Goal: Task Accomplishment & Management: Manage account settings

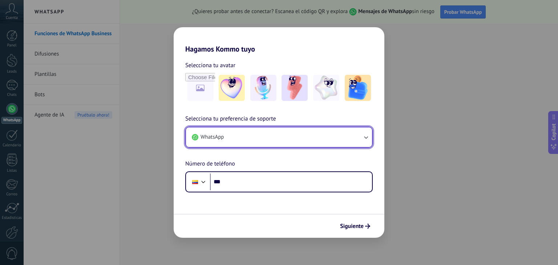
click at [330, 142] on button "WhatsApp" at bounding box center [279, 137] width 186 height 20
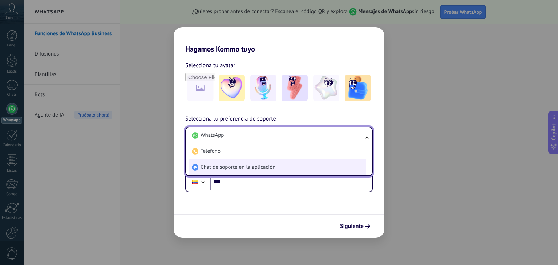
click at [246, 170] on span "Chat de soporte en la aplicación" at bounding box center [237, 167] width 75 height 7
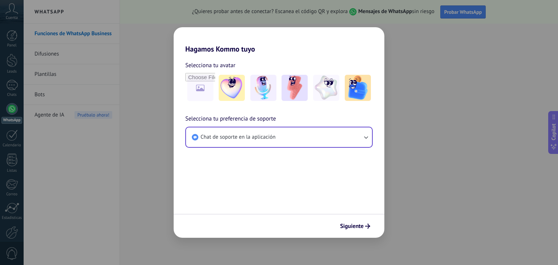
click at [364, 233] on div "Siguiente" at bounding box center [279, 226] width 211 height 24
click at [361, 226] on span "Siguiente" at bounding box center [352, 226] width 24 height 5
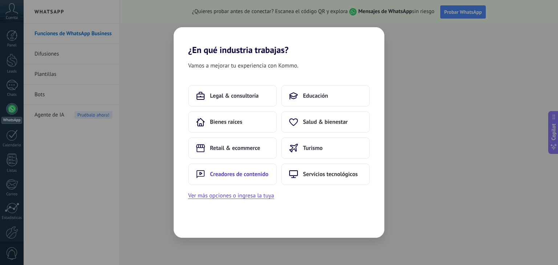
click at [246, 173] on span "Creadores de contenido" at bounding box center [239, 174] width 58 height 7
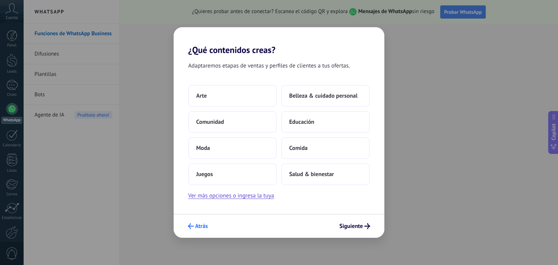
click at [196, 221] on button "Atrás" at bounding box center [197, 226] width 26 height 12
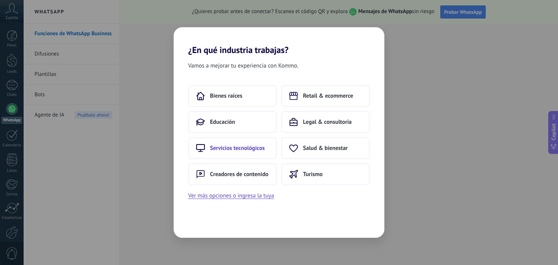
click at [237, 153] on button "Servicios tecnológicos" at bounding box center [232, 148] width 89 height 22
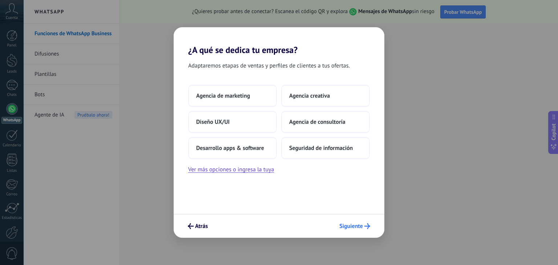
click at [361, 228] on span "Siguiente" at bounding box center [351, 226] width 24 height 5
click at [232, 92] on span "Agencia de marketing" at bounding box center [223, 95] width 54 height 7
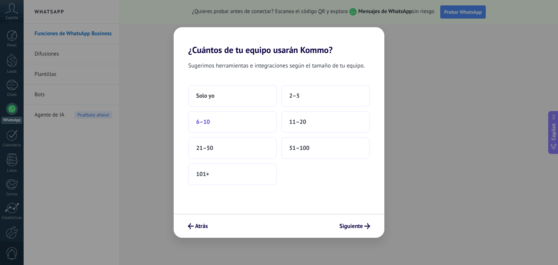
click at [240, 119] on button "6–10" at bounding box center [232, 122] width 89 height 22
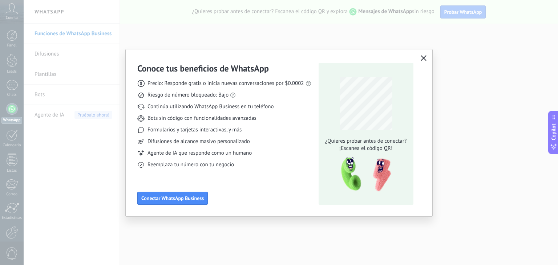
click at [424, 58] on icon "button" at bounding box center [423, 58] width 6 height 6
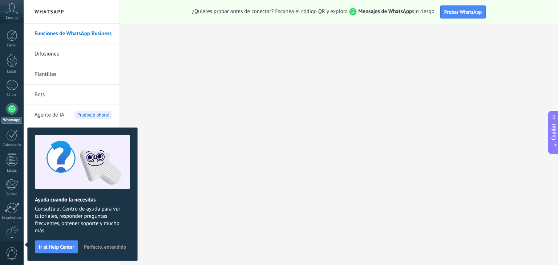
click at [115, 246] on span "Perfecto, entendido" at bounding box center [105, 246] width 42 height 5
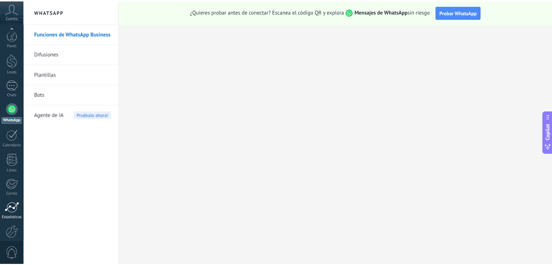
scroll to position [37, 0]
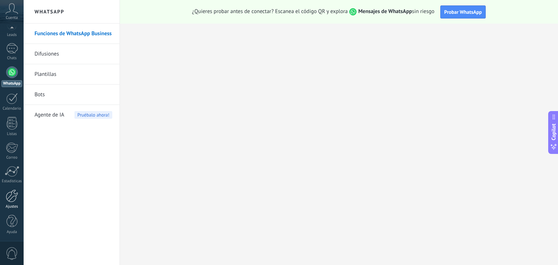
click at [12, 197] on div at bounding box center [12, 195] width 12 height 13
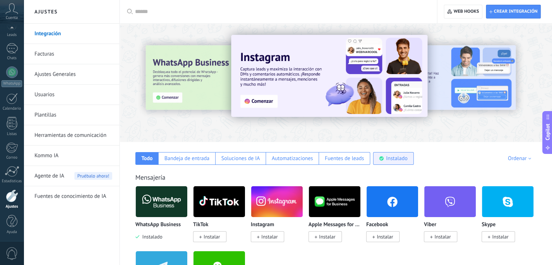
click at [385, 157] on div "Instalado" at bounding box center [393, 158] width 41 height 13
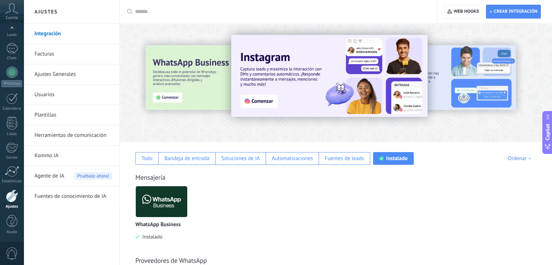
scroll to position [78, 0]
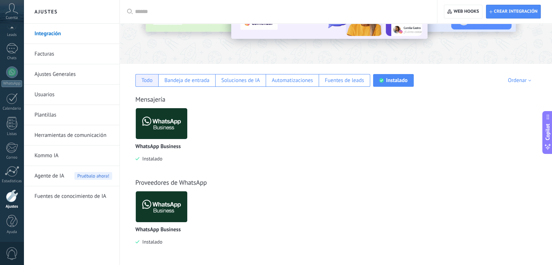
click at [153, 81] on div "Todo" at bounding box center [146, 80] width 23 height 13
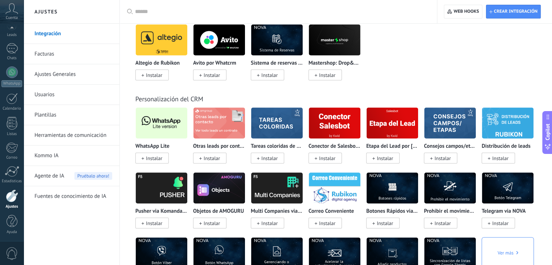
scroll to position [1384, 0]
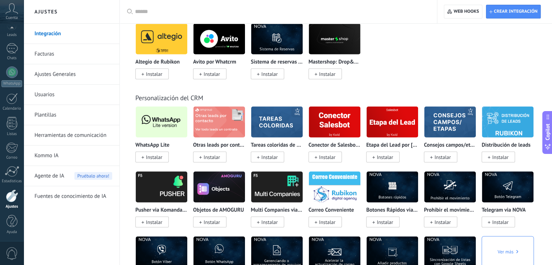
click at [151, 163] on span "Instalar" at bounding box center [151, 157] width 33 height 11
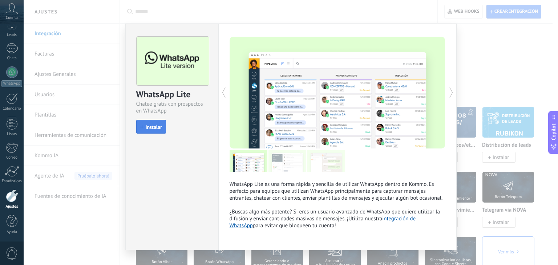
click at [153, 121] on button "Instalar" at bounding box center [151, 127] width 30 height 14
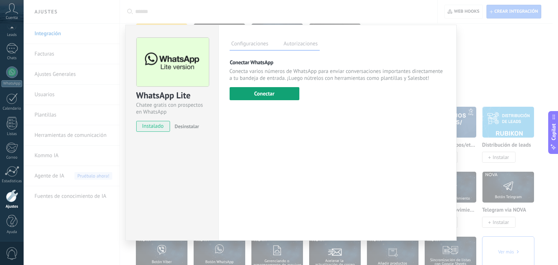
click at [264, 96] on button "Conectar" at bounding box center [264, 93] width 70 height 13
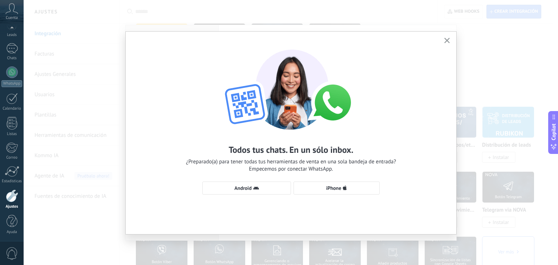
click at [446, 41] on use "button" at bounding box center [446, 40] width 5 height 5
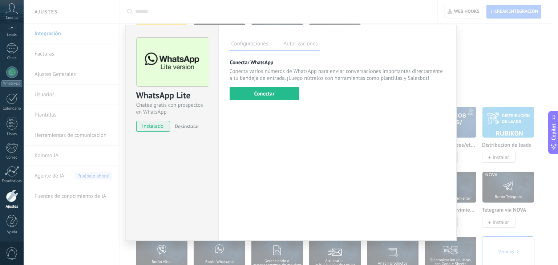
click at [477, 63] on div "WhatsApp Lite Chatee gratis con prospectos en WhatsApp instalado Desinstalar Co…" at bounding box center [291, 132] width 534 height 265
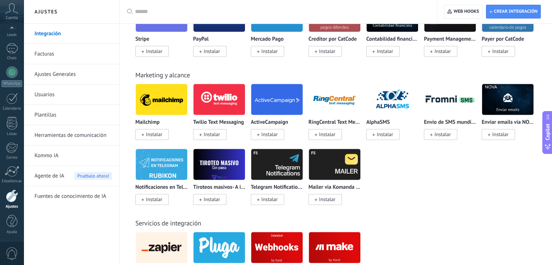
scroll to position [1090, 0]
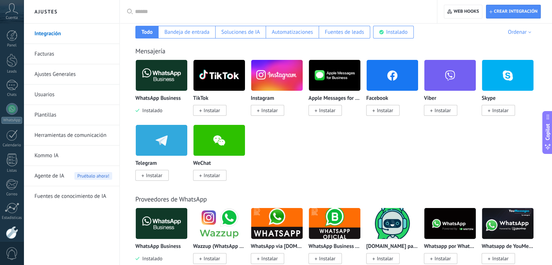
scroll to position [126, 0]
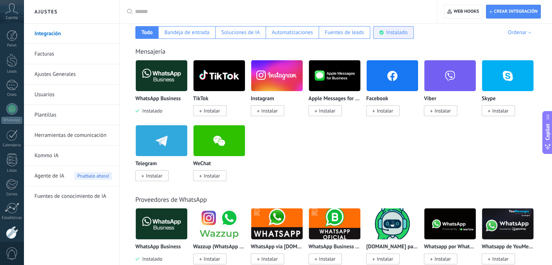
click at [395, 28] on div "Instalado" at bounding box center [393, 32] width 41 height 13
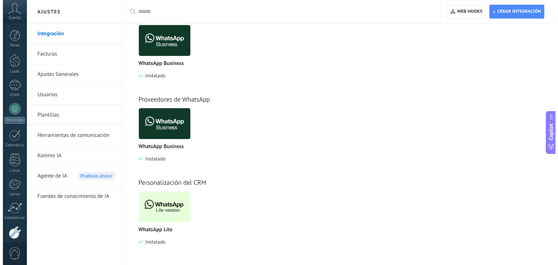
scroll to position [162, 0]
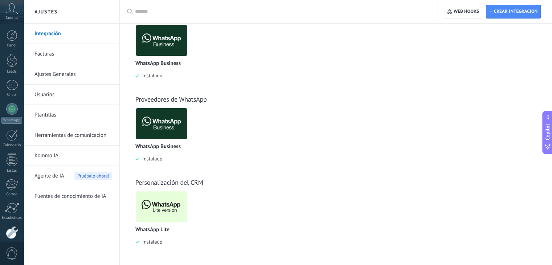
click at [162, 203] on img at bounding box center [162, 206] width 52 height 35
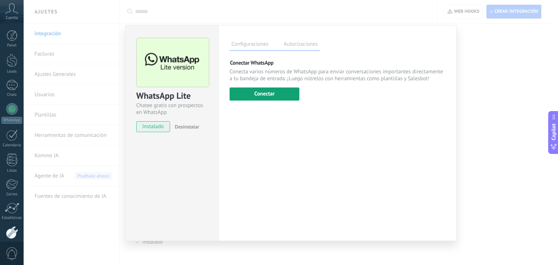
click at [267, 94] on button "Conectar" at bounding box center [264, 93] width 70 height 13
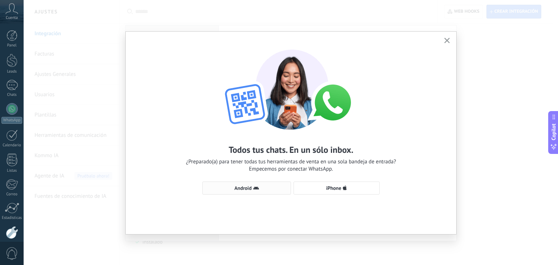
click at [235, 181] on button "Android" at bounding box center [246, 187] width 89 height 13
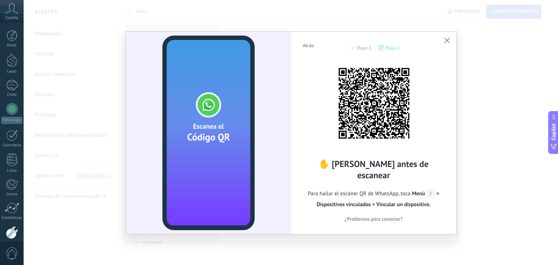
click at [303, 68] on div "✋ [PERSON_NAME] antes de escanear Para hallar el escáner QR de WhatsApp, toca M…" at bounding box center [373, 142] width 143 height 162
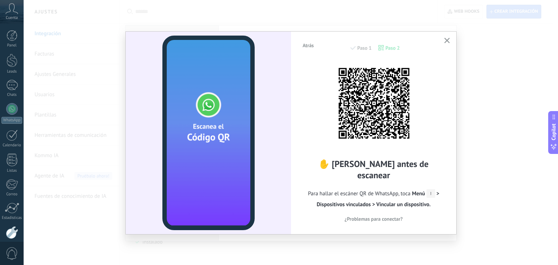
click at [446, 41] on icon "button" at bounding box center [446, 40] width 5 height 5
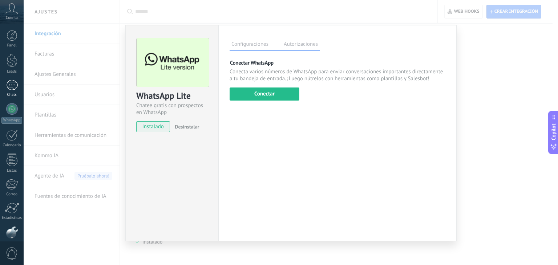
scroll to position [37, 0]
click at [13, 58] on div "Chats" at bounding box center [11, 58] width 21 height 5
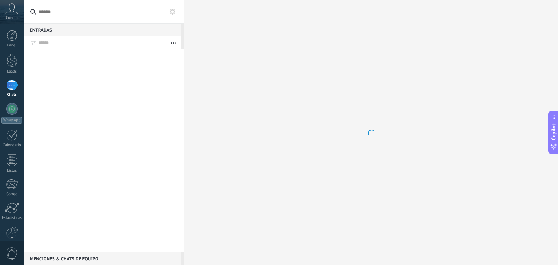
click at [13, 58] on div at bounding box center [12, 60] width 11 height 13
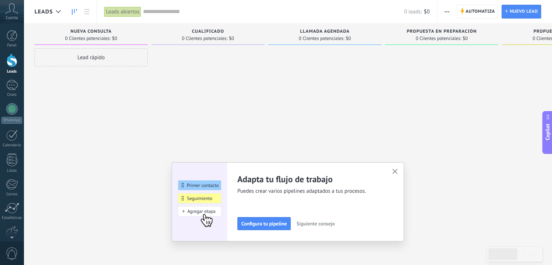
click at [398, 172] on icon "button" at bounding box center [394, 171] width 5 height 5
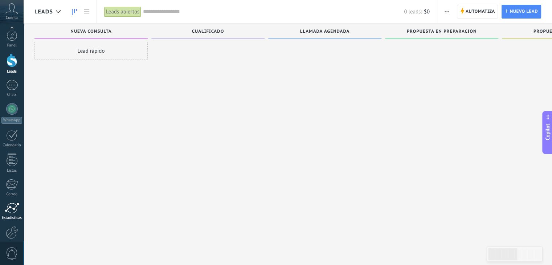
scroll to position [37, 0]
click at [13, 196] on div at bounding box center [12, 195] width 12 height 13
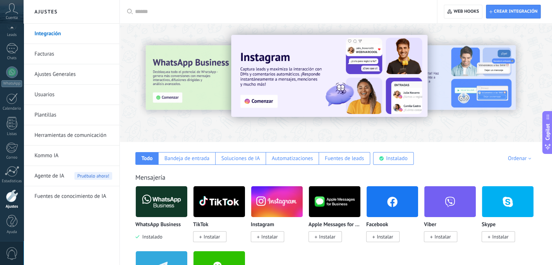
click at [387, 165] on div "Mensajería WhatsApp Business Instalado TikTok Instalar Instagram Instalar Apple…" at bounding box center [336, 233] width 418 height 148
click at [387, 162] on div "Instalado" at bounding box center [396, 158] width 21 height 7
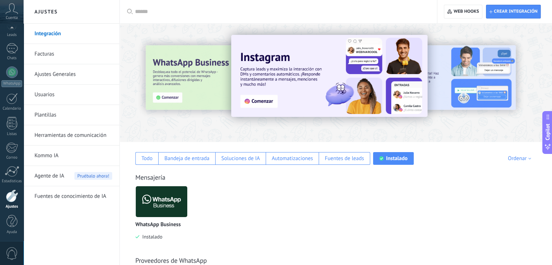
scroll to position [162, 0]
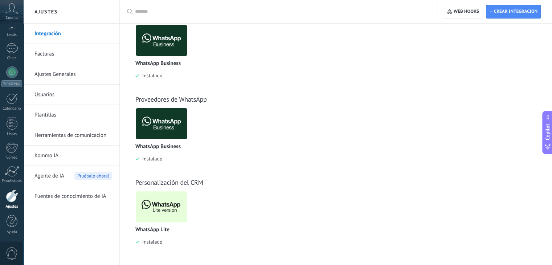
click at [174, 204] on img at bounding box center [162, 206] width 52 height 35
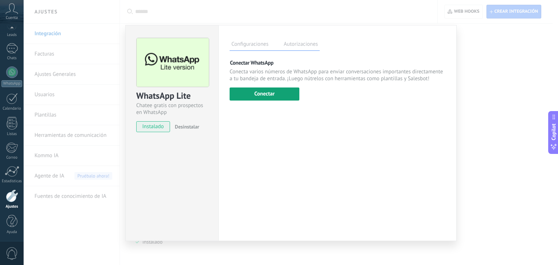
click at [250, 98] on button "Conectar" at bounding box center [264, 93] width 70 height 13
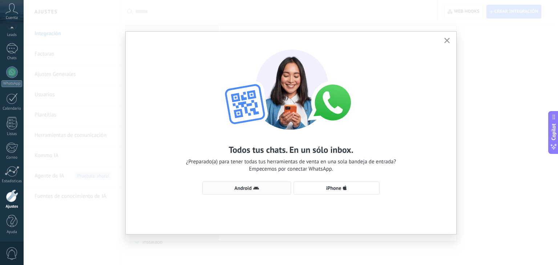
click at [258, 188] on use "button" at bounding box center [256, 187] width 6 height 3
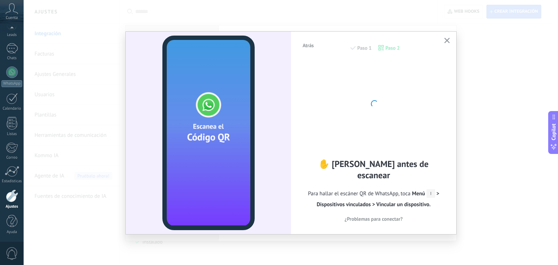
click at [193, 179] on video at bounding box center [208, 133] width 92 height 195
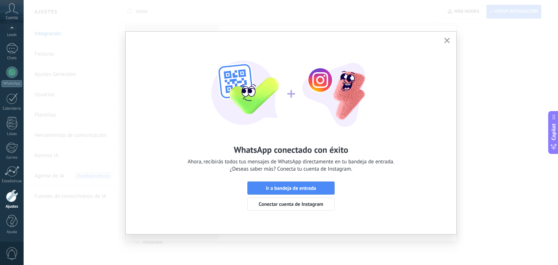
drag, startPoint x: 444, startPoint y: 40, endPoint x: 259, endPoint y: 63, distance: 186.5
click at [444, 40] on icon "button" at bounding box center [446, 40] width 5 height 5
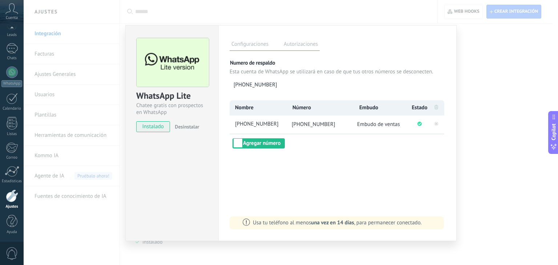
click at [493, 67] on div "WhatsApp Lite Chatee gratis con prospectos en WhatsApp instalado Desinstalar Co…" at bounding box center [291, 132] width 534 height 265
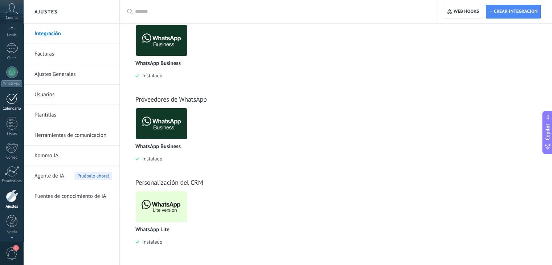
scroll to position [0, 0]
drag, startPoint x: 15, startPoint y: 71, endPoint x: 385, endPoint y: 76, distance: 370.3
click at [15, 71] on div "Leads" at bounding box center [11, 71] width 21 height 5
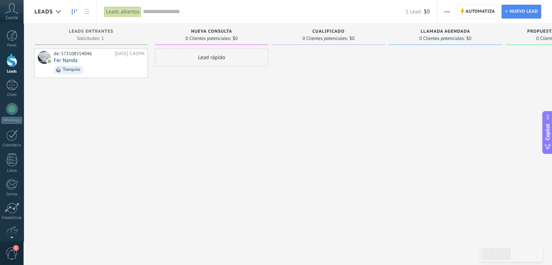
click at [445, 13] on span "button" at bounding box center [447, 12] width 5 height 14
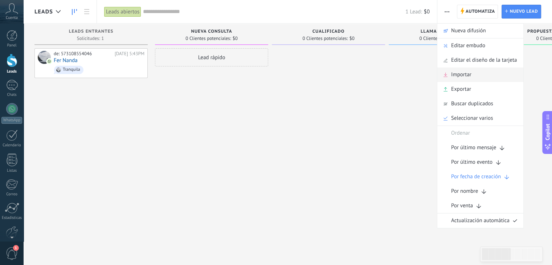
click at [474, 80] on div "Importar" at bounding box center [480, 75] width 86 height 15
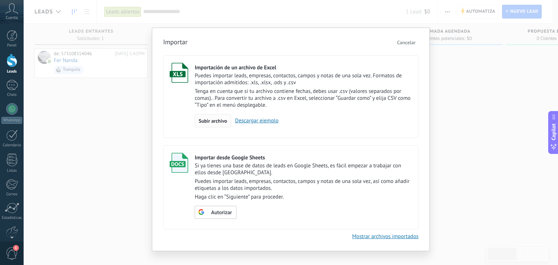
click at [217, 122] on span "Subir archivo" at bounding box center [213, 120] width 28 height 5
click at [0, 0] on input "Importación de un archivo de Excel Puedes importar leads, empresas, contactos, …" at bounding box center [0, 0] width 0 height 0
click at [221, 123] on span "Subir archivo" at bounding box center [213, 120] width 28 height 5
click at [0, 0] on input "Importación de un archivo de Excel Puedes importar leads, empresas, contactos, …" at bounding box center [0, 0] width 0 height 0
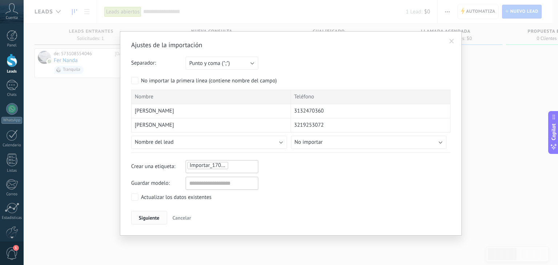
click at [148, 218] on span "Siguiente" at bounding box center [149, 217] width 21 height 5
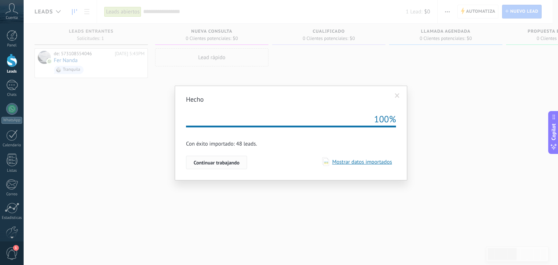
click at [219, 161] on span "Continuar trabajando" at bounding box center [216, 162] width 46 height 5
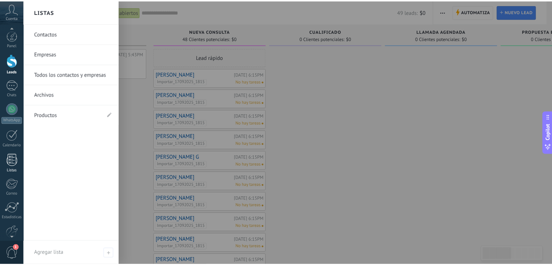
scroll to position [37, 0]
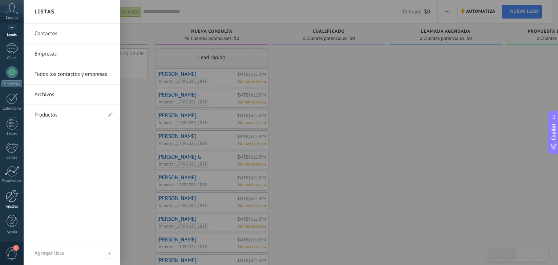
click at [15, 199] on div at bounding box center [12, 195] width 12 height 13
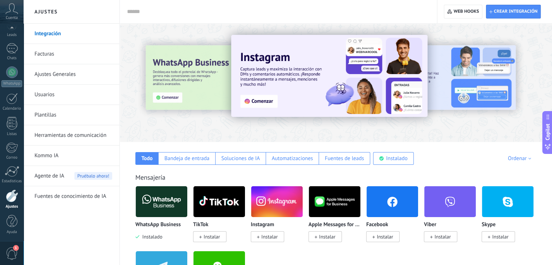
click at [97, 137] on link "Herramientas de comunicación" at bounding box center [73, 135] width 78 height 20
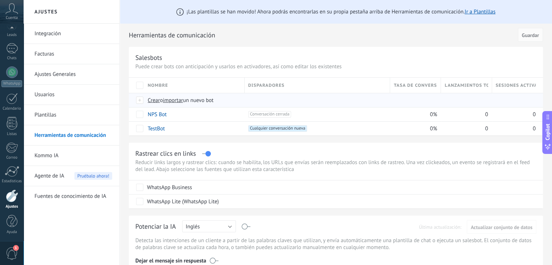
click at [157, 102] on span "Crear" at bounding box center [154, 100] width 12 height 7
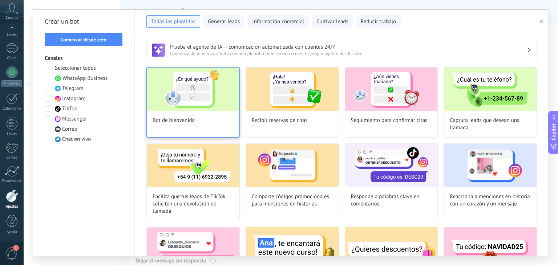
click at [218, 89] on img at bounding box center [193, 90] width 93 height 44
type input "**********"
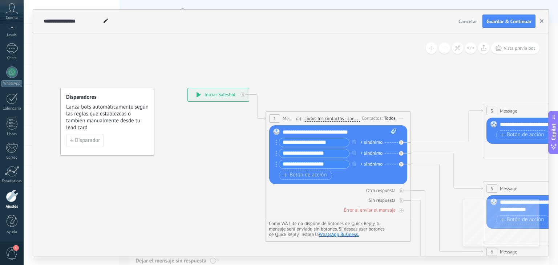
click at [544, 23] on button "button" at bounding box center [541, 22] width 11 height 14
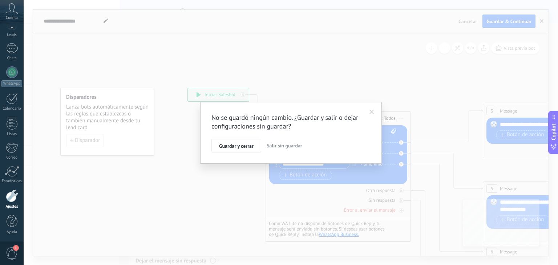
click at [273, 146] on span "Salir sin guardar" at bounding box center [284, 145] width 36 height 7
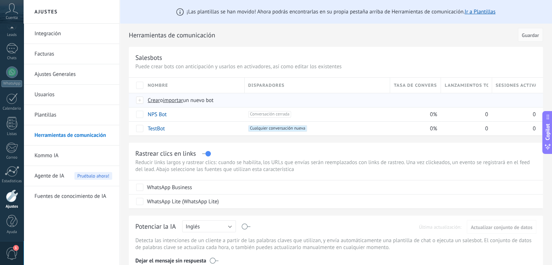
click at [152, 98] on span "Crear" at bounding box center [154, 100] width 12 height 7
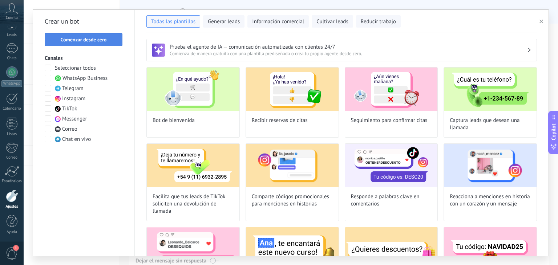
click at [99, 40] on span "Comenzar desde cero" at bounding box center [84, 39] width 46 height 5
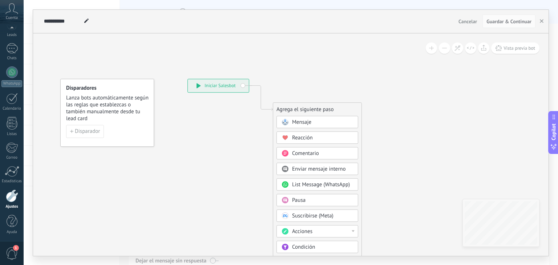
click at [303, 119] on span "Mensaje" at bounding box center [301, 122] width 19 height 7
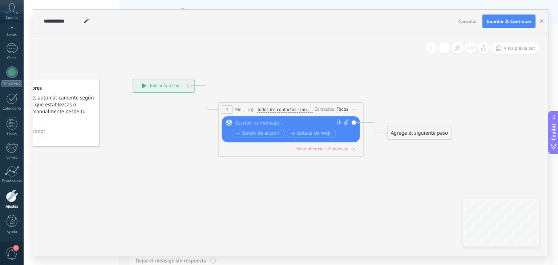
click at [303, 119] on div at bounding box center [289, 122] width 108 height 7
click at [353, 106] on span "Iniciar vista previa aquí Cambiar nombre Duplicar [GEOGRAPHIC_DATA]" at bounding box center [354, 109] width 12 height 11
click at [375, 154] on div "Borrar" at bounding box center [387, 157] width 72 height 12
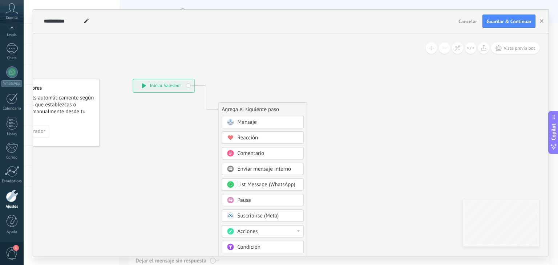
click at [274, 182] on span "List Message (WhatsApp)" at bounding box center [266, 184] width 58 height 7
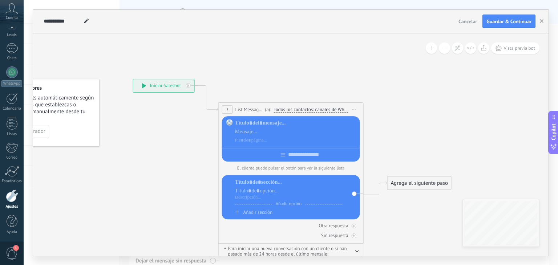
click at [354, 106] on span "Iniciar vista previa aquí Cambiar nombre Duplicar [GEOGRAPHIC_DATA]" at bounding box center [354, 109] width 12 height 11
click at [368, 154] on div "Borrar" at bounding box center [387, 157] width 72 height 12
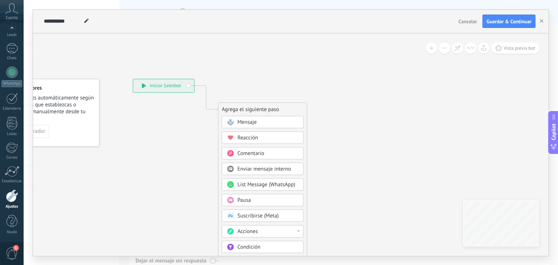
click at [258, 125] on div "Mensaje" at bounding box center [267, 122] width 61 height 7
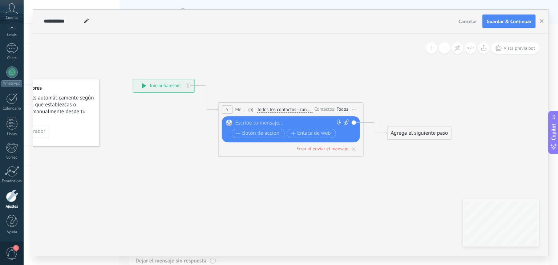
click at [266, 125] on div at bounding box center [289, 122] width 108 height 7
click at [250, 124] on div at bounding box center [289, 122] width 108 height 7
paste div
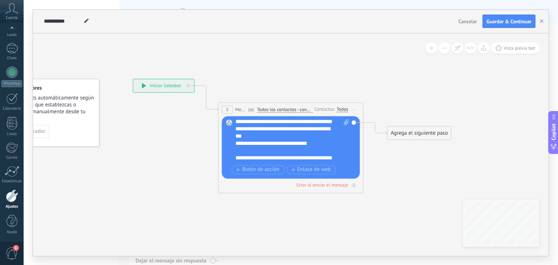
scroll to position [160, 0]
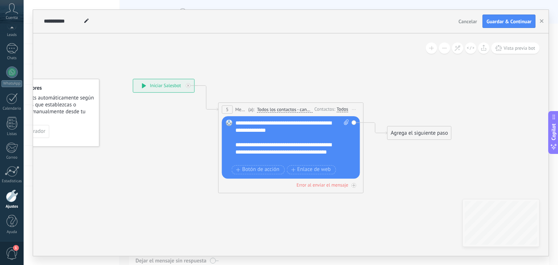
click at [489, 82] on icon at bounding box center [279, 112] width 657 height 431
click at [507, 24] on span "Guardar & Continuar" at bounding box center [508, 21] width 45 height 5
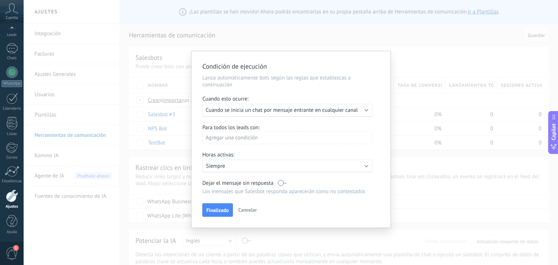
click at [359, 108] on div "Ejecutar: Cuando se inicia un chat por mensaje entrante en cualquier canal" at bounding box center [284, 110] width 158 height 7
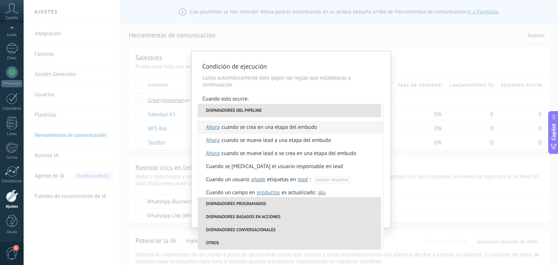
click at [283, 124] on div "Cuando se crea en una etapa del embudo" at bounding box center [268, 127] width 95 height 13
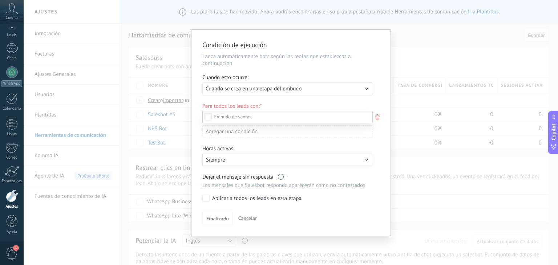
click at [0, 0] on div "Seguimiento" at bounding box center [0, 0] width 0 height 0
click at [196, 99] on div at bounding box center [291, 132] width 534 height 265
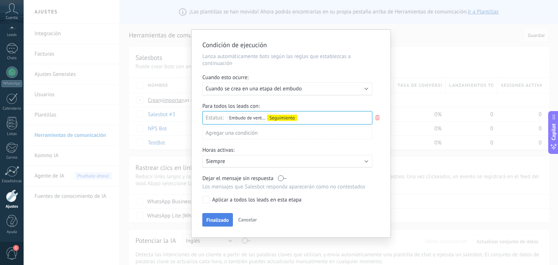
click at [216, 219] on span "Finalizado" at bounding box center [217, 219] width 23 height 5
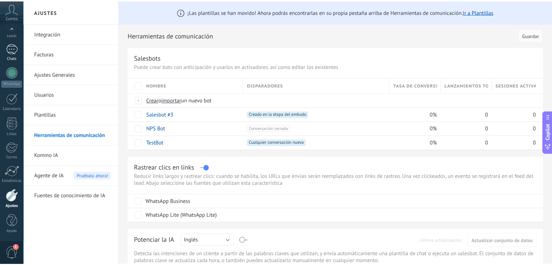
scroll to position [0, 0]
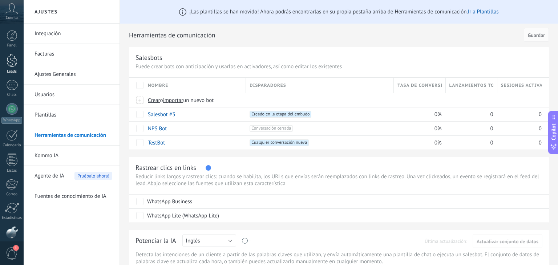
click at [13, 63] on div at bounding box center [12, 60] width 11 height 13
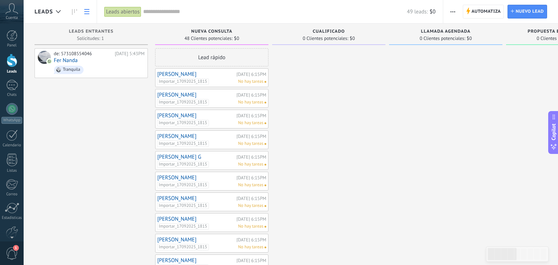
click at [89, 12] on link at bounding box center [87, 12] width 12 height 14
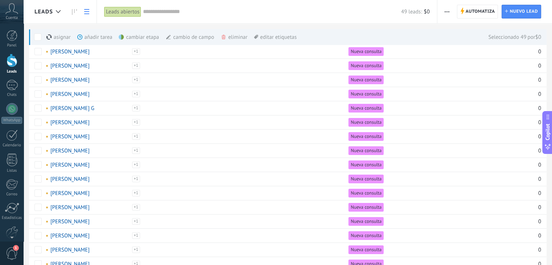
click at [66, 35] on div "asignar màs" at bounding box center [70, 37] width 49 height 16
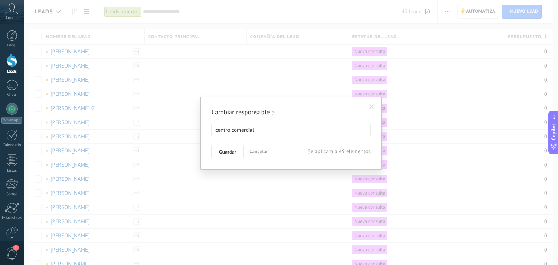
click at [369, 107] on span at bounding box center [372, 107] width 12 height 12
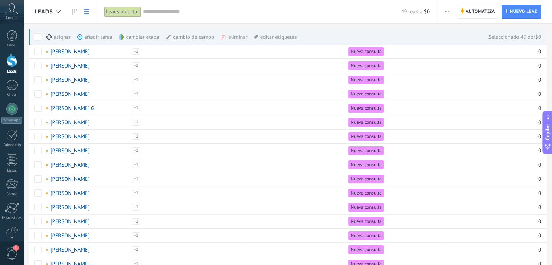
click at [134, 35] on div "cambiar etapa màs" at bounding box center [151, 37] width 65 height 16
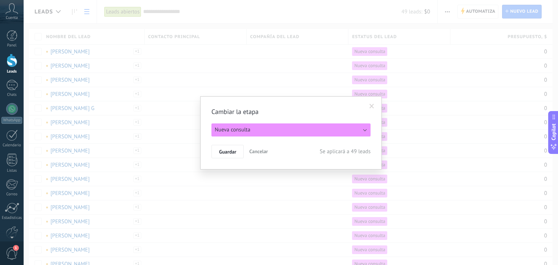
click at [273, 125] on button "Nueva consulta" at bounding box center [290, 129] width 159 height 13
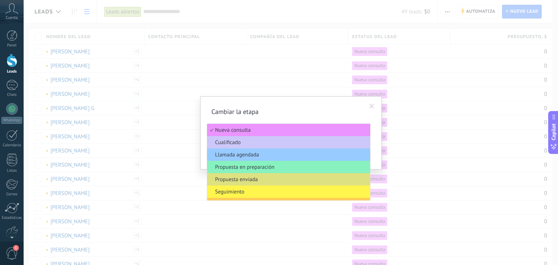
click at [266, 189] on span "Seguimiento" at bounding box center [287, 191] width 161 height 7
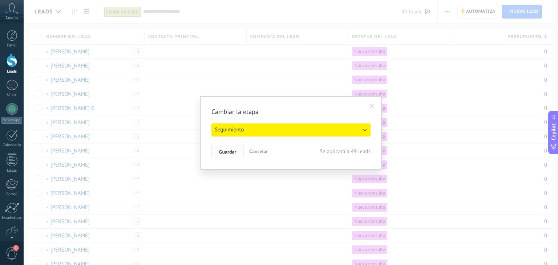
click at [229, 155] on button "Guardar" at bounding box center [227, 152] width 32 height 14
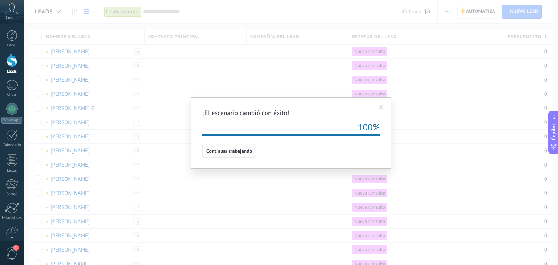
click at [229, 155] on button "Continuar trabajando" at bounding box center [229, 151] width 54 height 14
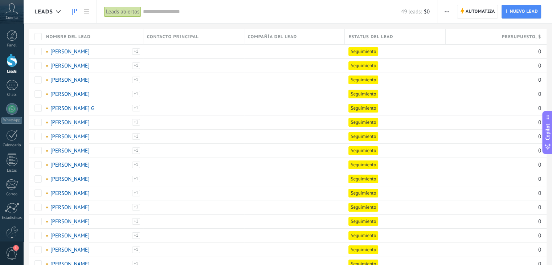
click at [77, 12] on icon at bounding box center [74, 12] width 5 height 6
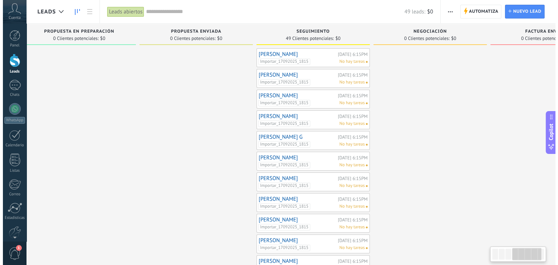
scroll to position [0, 369]
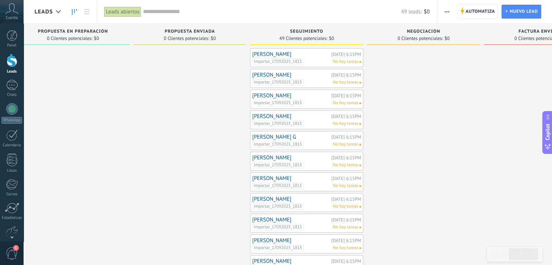
click at [269, 55] on link "[PERSON_NAME]" at bounding box center [290, 54] width 77 height 6
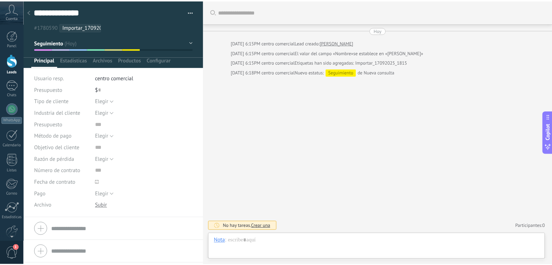
scroll to position [11, 0]
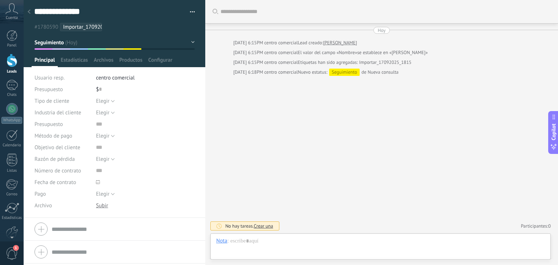
click at [28, 13] on icon at bounding box center [29, 11] width 3 height 4
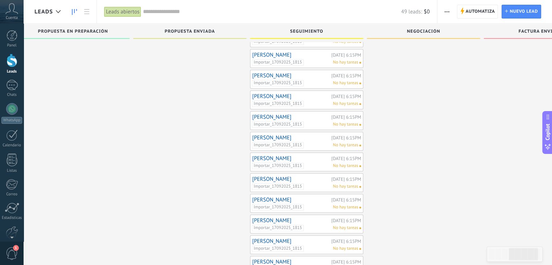
scroll to position [812, 0]
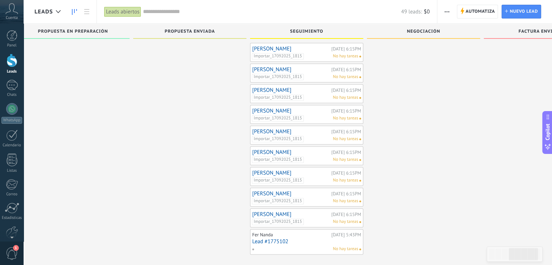
click at [276, 238] on link "Lead #1775102" at bounding box center [306, 241] width 109 height 6
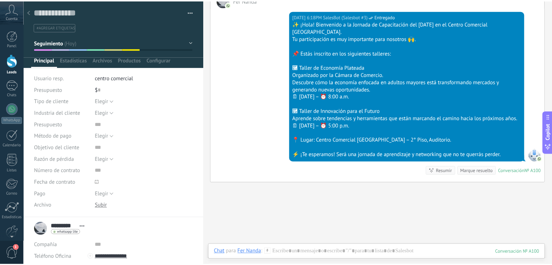
scroll to position [558, 0]
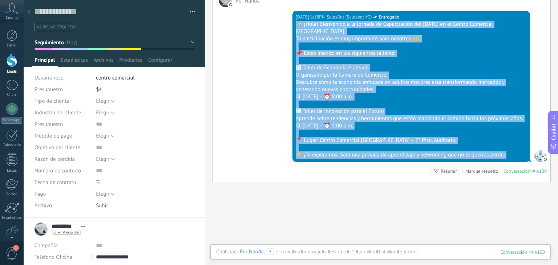
drag, startPoint x: 513, startPoint y: 154, endPoint x: 292, endPoint y: 22, distance: 257.1
click at [292, 22] on div "[DATE] 6:18PM SalesBot (Salesbot #3) Entregado ✨ ¡Hola! Bienvenido a la Jornada…" at bounding box center [410, 86] width 237 height 151
click at [379, 57] on div at bounding box center [410, 60] width 231 height 7
drag, startPoint x: 506, startPoint y: 154, endPoint x: 286, endPoint y: 22, distance: 257.2
click at [286, 22] on div "[DATE] 6:18PM SalesBot (Salesbot #3) Entregado ✨ ¡Hola! Bienvenido a la Jornada…" at bounding box center [381, 94] width 337 height 175
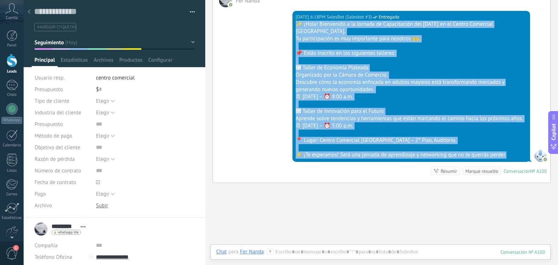
copy div "✨ ¡Hola! Bienvenido a la Jornada de Capacitación del [DATE] en el Centro Comerc…"
click at [264, 101] on div "[DATE] 6:18PM SalesBot (Salesbot #3) Entregado ✨ ¡Hola! Bienvenido a la Jornada…" at bounding box center [381, 94] width 337 height 175
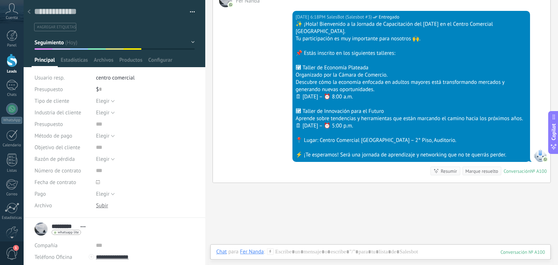
click at [13, 59] on div at bounding box center [12, 60] width 11 height 13
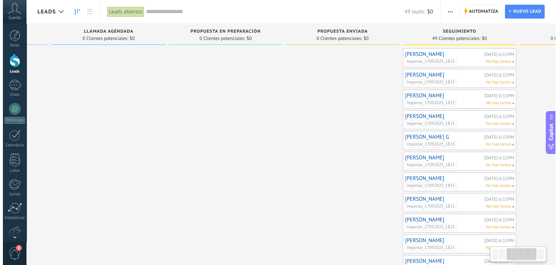
scroll to position [0, 281]
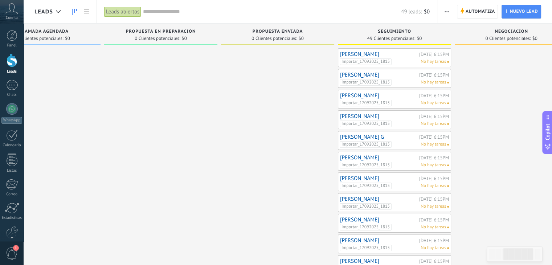
click at [358, 55] on link "[PERSON_NAME]" at bounding box center [378, 54] width 77 height 6
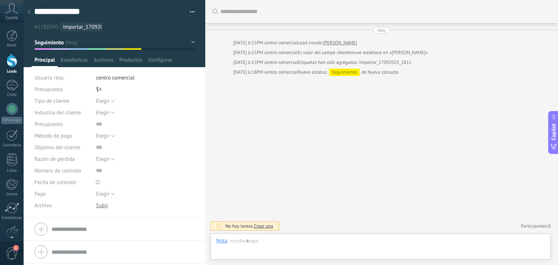
click at [29, 11] on use at bounding box center [29, 11] width 3 height 4
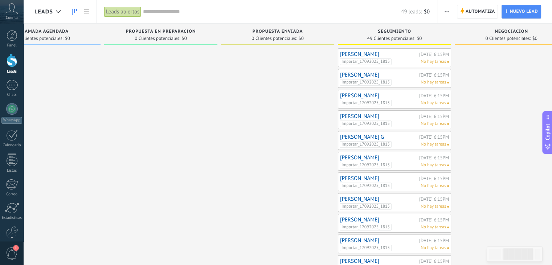
click at [453, 10] on div "Automatiza Nueva difusión Editar embudo Editar el diseño de la tarjeta Importar…" at bounding box center [447, 12] width 12 height 14
click at [447, 11] on icon "button" at bounding box center [447, 11] width 5 height 1
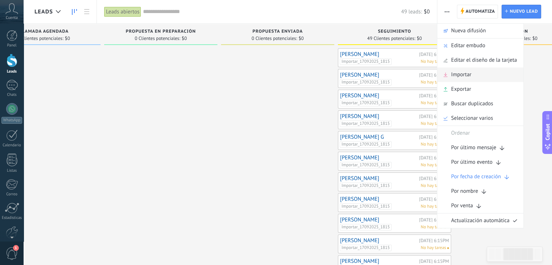
click at [491, 77] on div "Importar" at bounding box center [480, 75] width 86 height 15
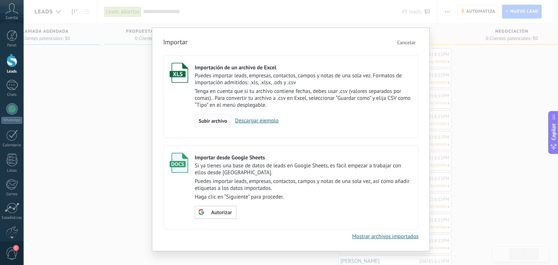
click at [209, 121] on span "Subir archivo" at bounding box center [213, 120] width 28 height 5
click at [0, 0] on input "Importación de un archivo de Excel Puedes importar leads, empresas, contactos, …" at bounding box center [0, 0] width 0 height 0
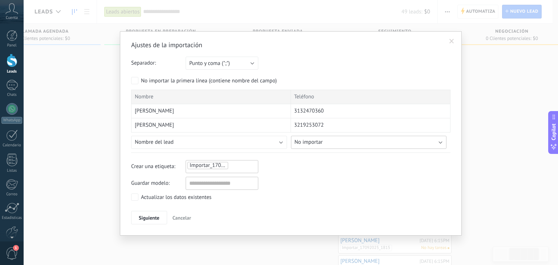
click at [356, 142] on button "No importar" at bounding box center [369, 142] width 156 height 13
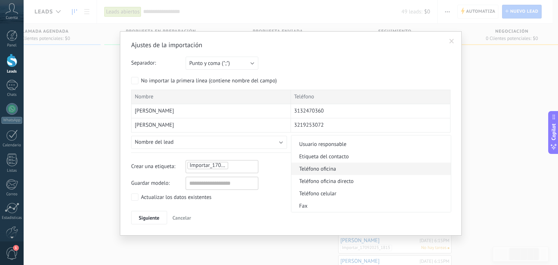
click at [321, 167] on span "Teléfono oficina" at bounding box center [370, 169] width 158 height 7
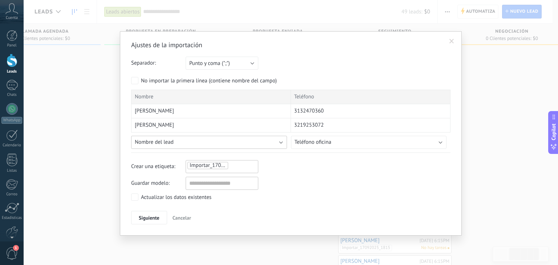
click at [212, 138] on button "Nombre del lead" at bounding box center [209, 142] width 156 height 13
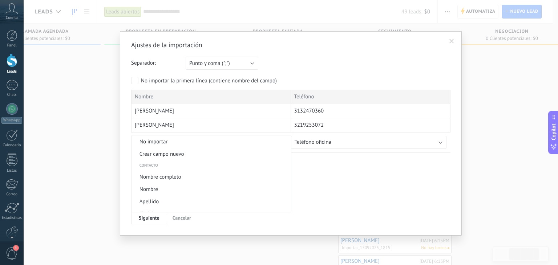
scroll to position [263, 0]
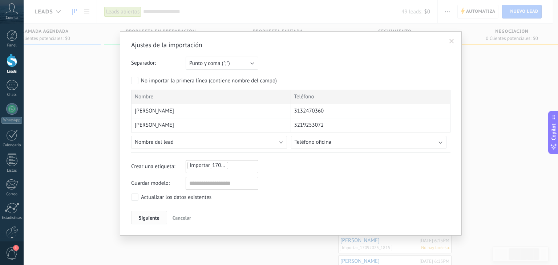
click at [148, 215] on span "Siguiente" at bounding box center [149, 217] width 21 height 5
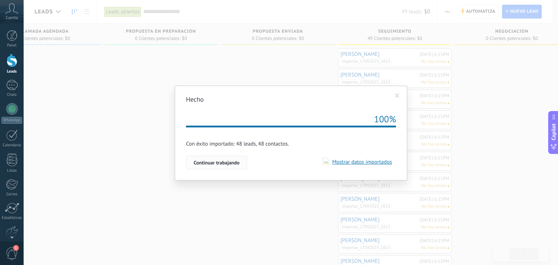
click at [223, 163] on span "Continuar trabajando" at bounding box center [216, 162] width 46 height 5
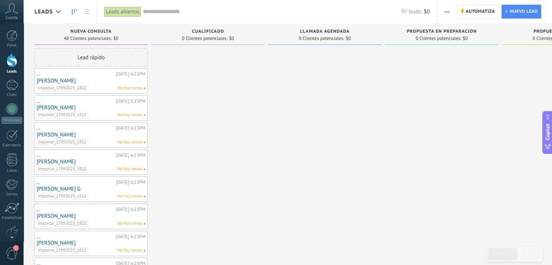
click at [81, 80] on link "[PERSON_NAME]" at bounding box center [91, 81] width 109 height 6
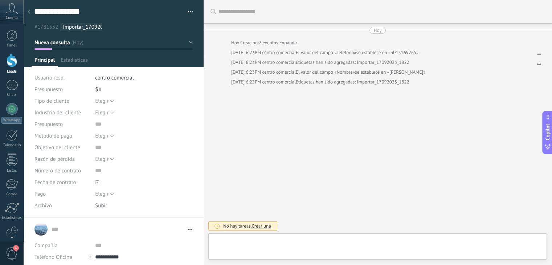
type textarea "**********"
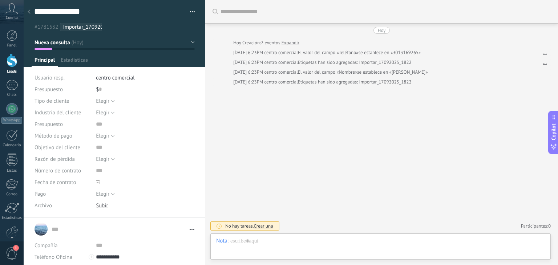
scroll to position [11, 0]
click at [101, 171] on input "text" at bounding box center [145, 171] width 99 height 12
click at [77, 57] on span "Estadísticas" at bounding box center [74, 62] width 27 height 11
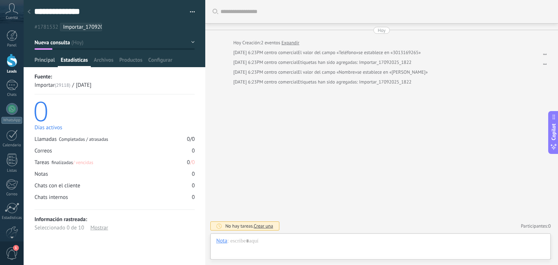
click at [44, 60] on span "Principal" at bounding box center [44, 62] width 20 height 11
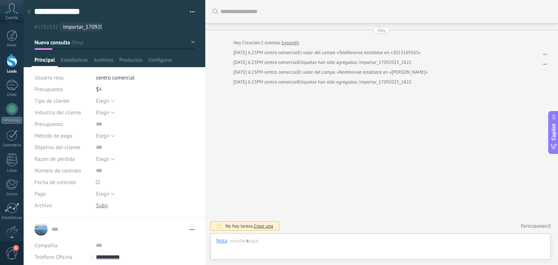
scroll to position [72, 0]
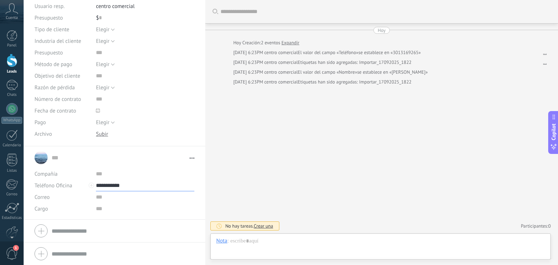
click at [114, 186] on input "**********" at bounding box center [145, 186] width 98 height 12
type input "**********"
click at [138, 210] on div "[PHONE_NUMBER] (WhatsApp)" at bounding box center [141, 210] width 90 height 12
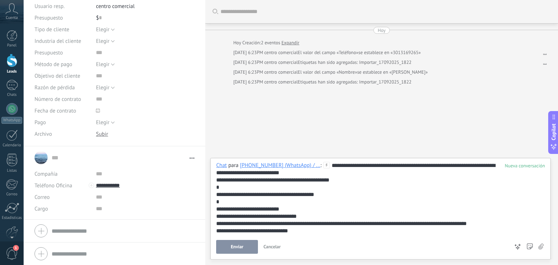
click at [234, 246] on span "Enviar" at bounding box center [237, 246] width 13 height 5
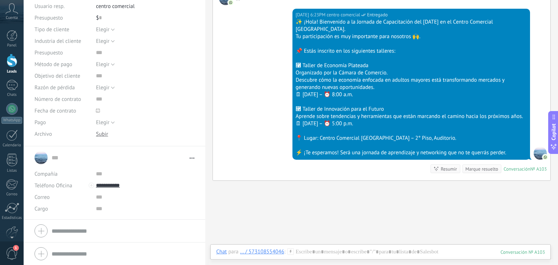
scroll to position [108, 0]
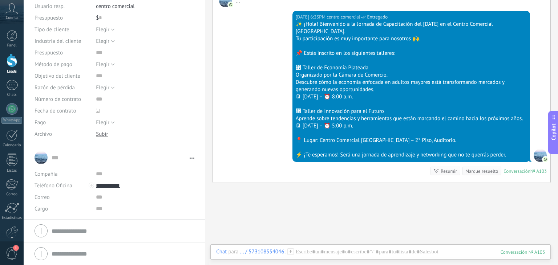
click at [8, 62] on div at bounding box center [12, 60] width 11 height 13
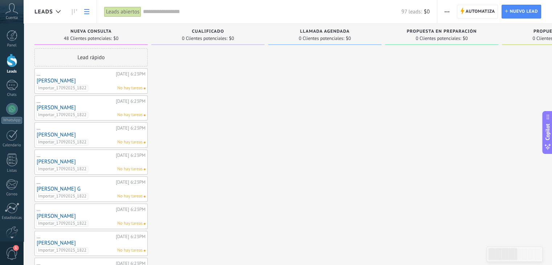
click at [84, 12] on use at bounding box center [86, 11] width 5 height 5
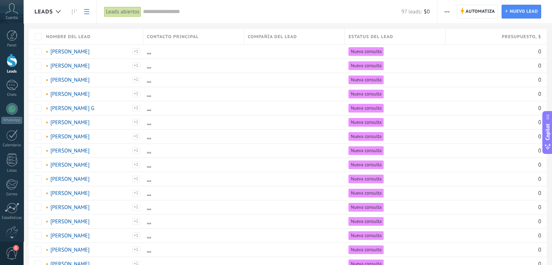
click at [188, 12] on input "text" at bounding box center [272, 12] width 258 height 8
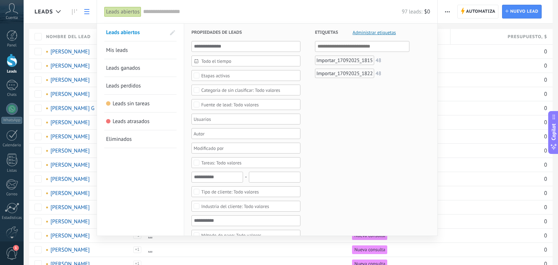
click at [236, 79] on div "Etapas activas" at bounding box center [245, 75] width 109 height 11
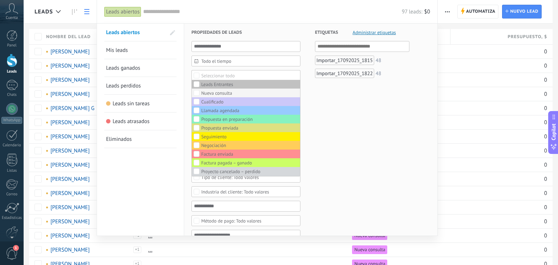
click at [212, 92] on div "Nueva consulta" at bounding box center [216, 93] width 31 height 5
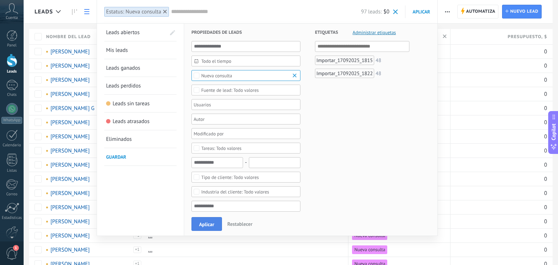
click at [203, 225] on span "Aplicar" at bounding box center [206, 224] width 15 height 5
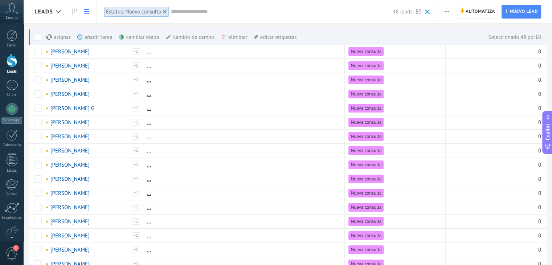
click at [143, 41] on div "cambiar etapa màs" at bounding box center [151, 37] width 65 height 16
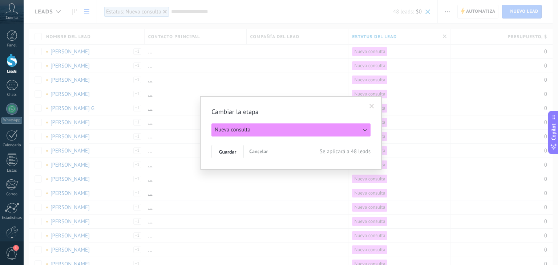
click at [273, 130] on button "Nueva consulta" at bounding box center [290, 129] width 159 height 13
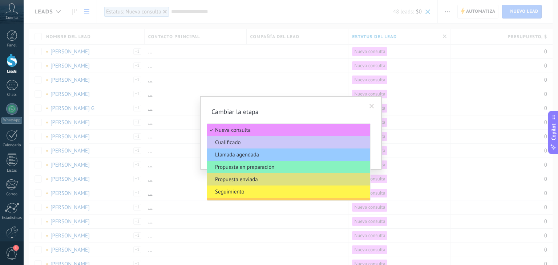
click at [264, 190] on span "Seguimiento" at bounding box center [287, 191] width 161 height 7
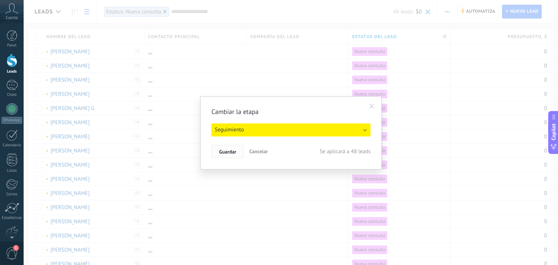
click at [227, 151] on span "Guardar" at bounding box center [227, 151] width 17 height 5
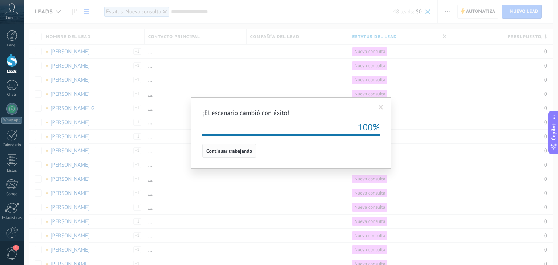
click at [223, 154] on span "Continuar trabajando" at bounding box center [229, 150] width 46 height 5
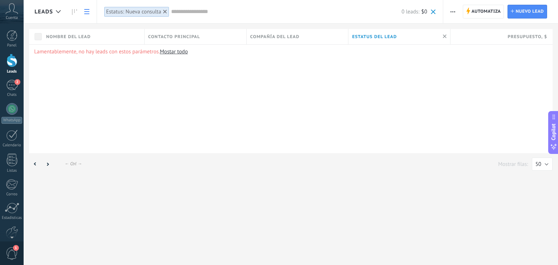
click at [10, 61] on div at bounding box center [12, 60] width 11 height 13
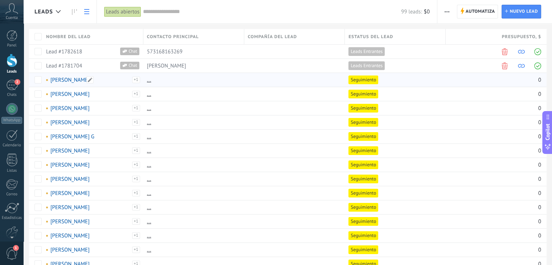
click at [70, 79] on link "[PERSON_NAME]" at bounding box center [69, 80] width 39 height 7
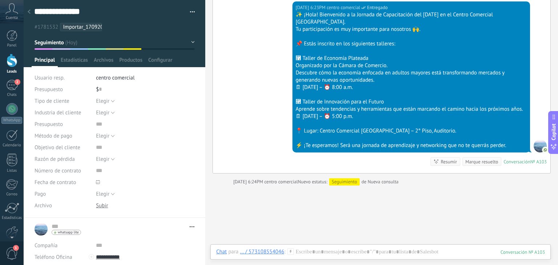
scroll to position [117, 0]
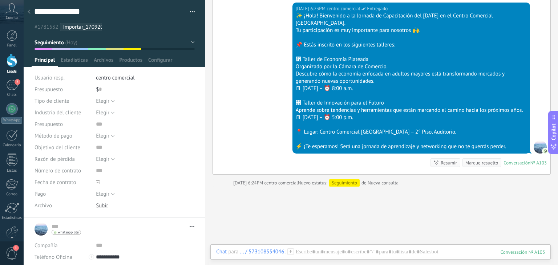
click at [9, 67] on div at bounding box center [12, 60] width 11 height 13
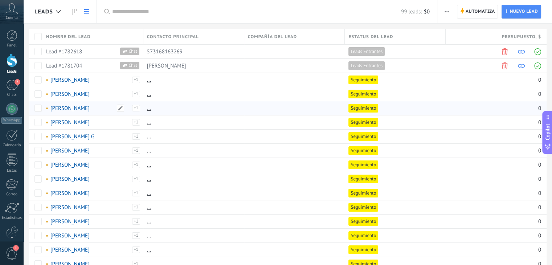
click at [72, 108] on link "[PERSON_NAME]" at bounding box center [69, 108] width 39 height 7
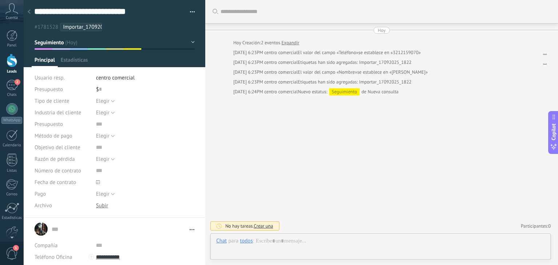
scroll to position [11, 0]
click at [11, 72] on div "Leads" at bounding box center [11, 71] width 21 height 5
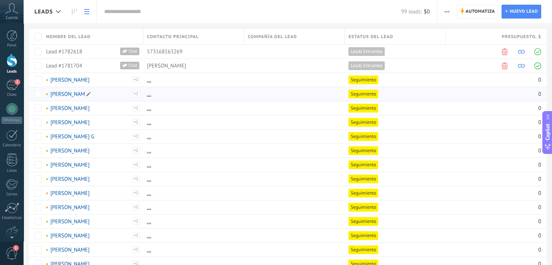
click at [68, 94] on link "[PERSON_NAME]" at bounding box center [69, 94] width 39 height 7
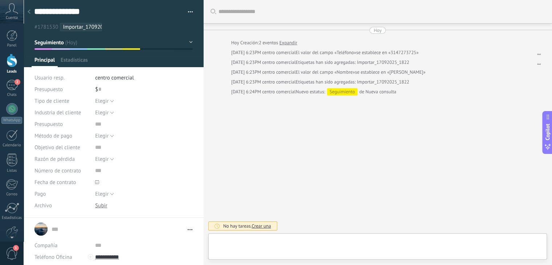
type textarea "**********"
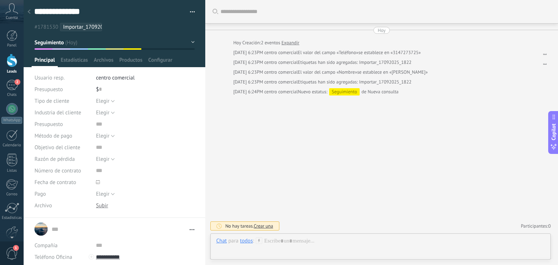
scroll to position [11, 0]
click at [19, 67] on link "Leads" at bounding box center [12, 64] width 24 height 20
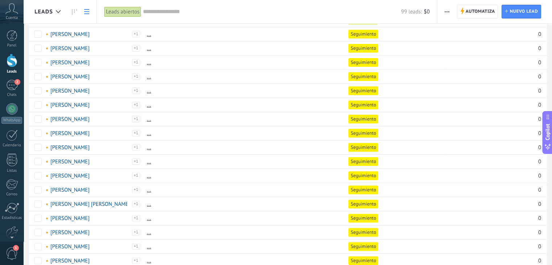
scroll to position [171, 0]
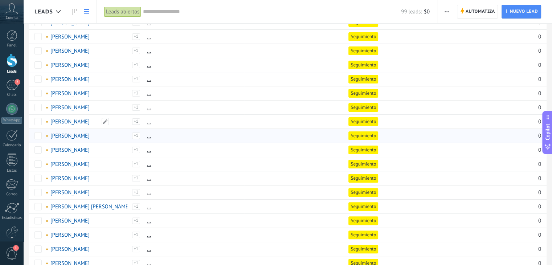
click at [86, 130] on div "Sylvia Sabogal Llinás Importar_17092025_1822" at bounding box center [91, 136] width 98 height 14
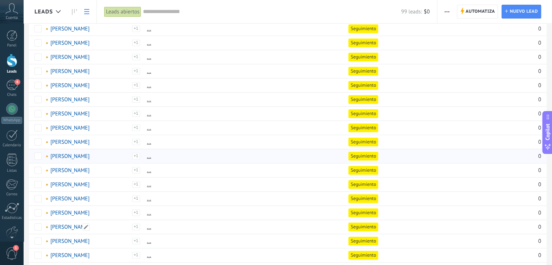
scroll to position [405, 0]
click at [64, 181] on link "[PERSON_NAME]" at bounding box center [69, 184] width 39 height 7
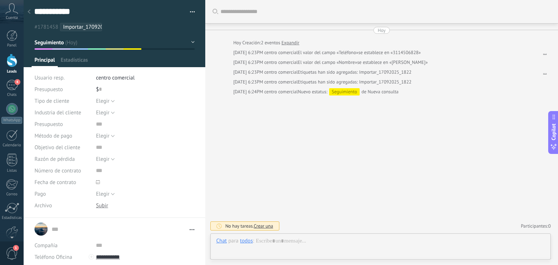
type textarea "**********"
click at [29, 11] on icon at bounding box center [29, 11] width 3 height 4
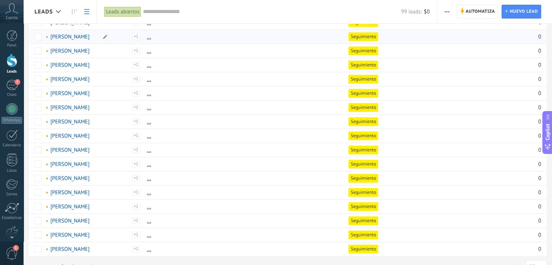
scroll to position [507, 0]
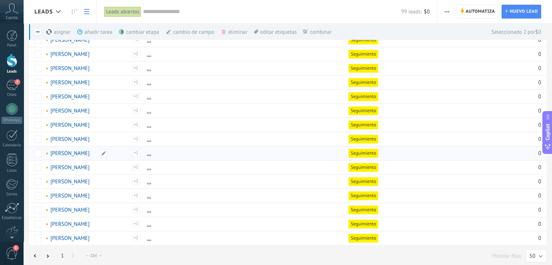
click at [77, 156] on div "Diana Carolina Neira Importar_17092025_1822" at bounding box center [91, 153] width 98 height 14
drag, startPoint x: 63, startPoint y: 202, endPoint x: 60, endPoint y: 205, distance: 4.4
click at [74, 253] on link "2" at bounding box center [73, 256] width 10 height 14
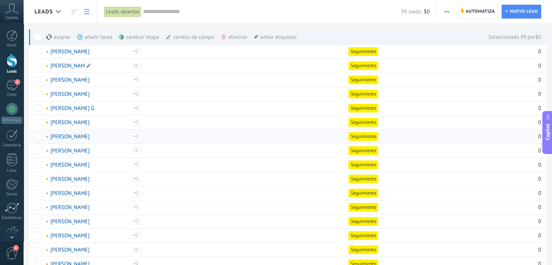
click at [150, 138] on div at bounding box center [191, 137] width 97 height 14
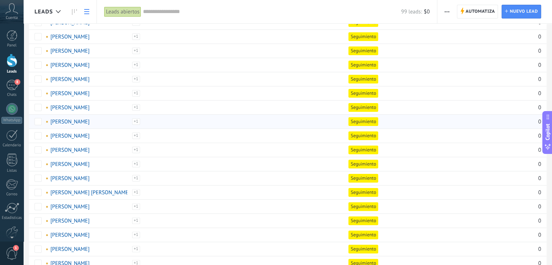
scroll to position [166, 0]
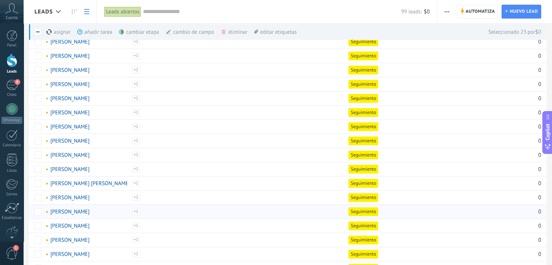
click at [38, 204] on div at bounding box center [35, 211] width 13 height 14
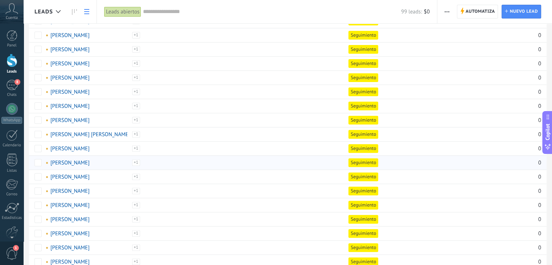
scroll to position [219, 0]
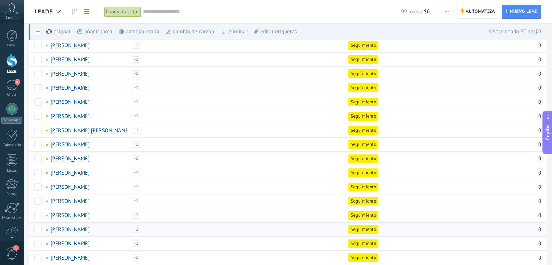
click at [99, 226] on div "[PERSON_NAME]" at bounding box center [73, 229] width 54 height 7
click at [238, 30] on div "eliminar màs" at bounding box center [247, 32] width 52 height 16
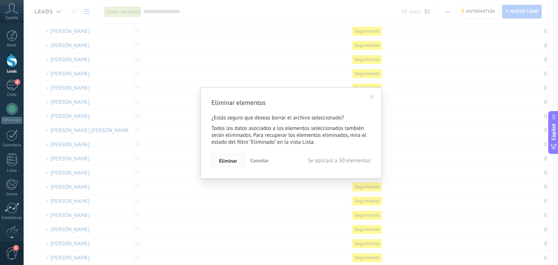
click at [225, 162] on span "Eliminar" at bounding box center [228, 160] width 18 height 5
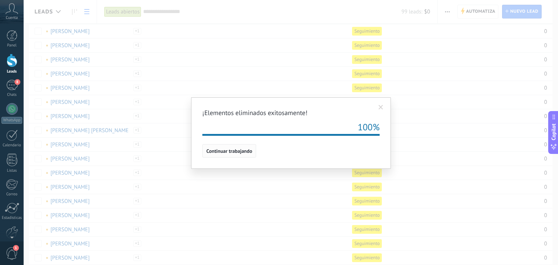
click at [232, 152] on span "Continuar trabajando" at bounding box center [229, 150] width 46 height 5
